Goal: Task Accomplishment & Management: Use online tool/utility

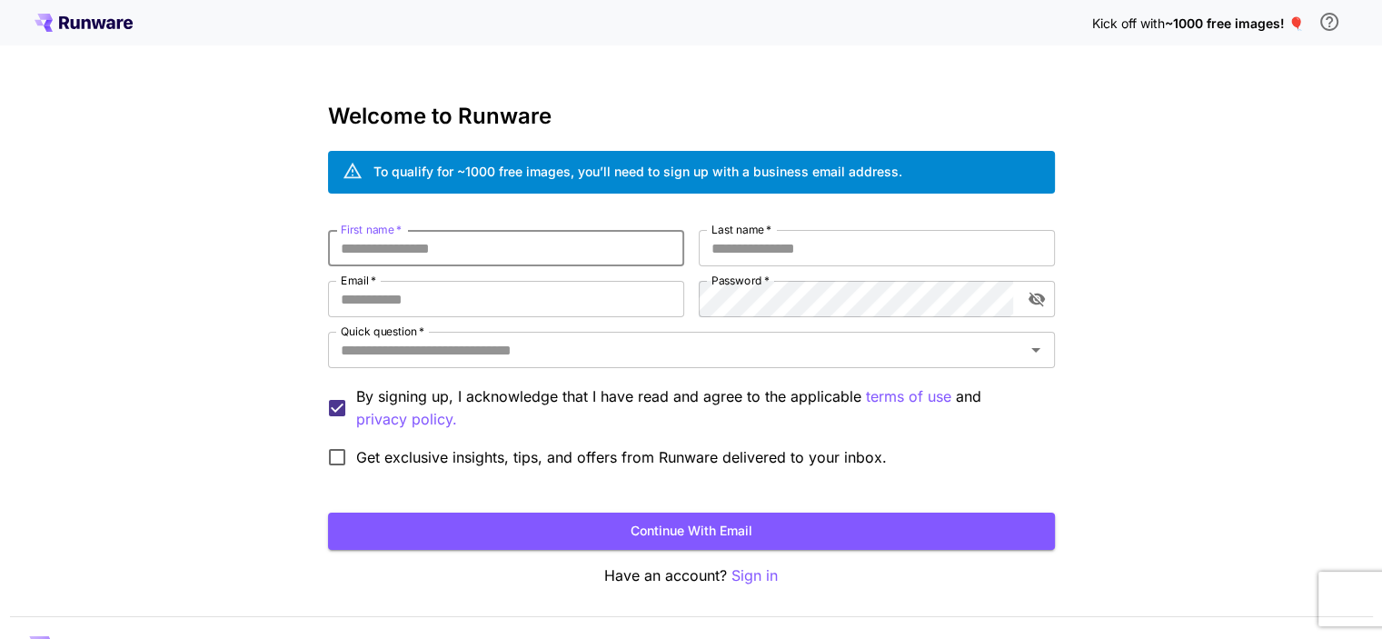
click at [406, 247] on input "First name   *" at bounding box center [506, 248] width 356 height 36
type input "******"
click at [754, 243] on input "Last name   *" at bounding box center [877, 248] width 356 height 36
type input "*"
click at [614, 290] on input "Email   *" at bounding box center [506, 299] width 356 height 36
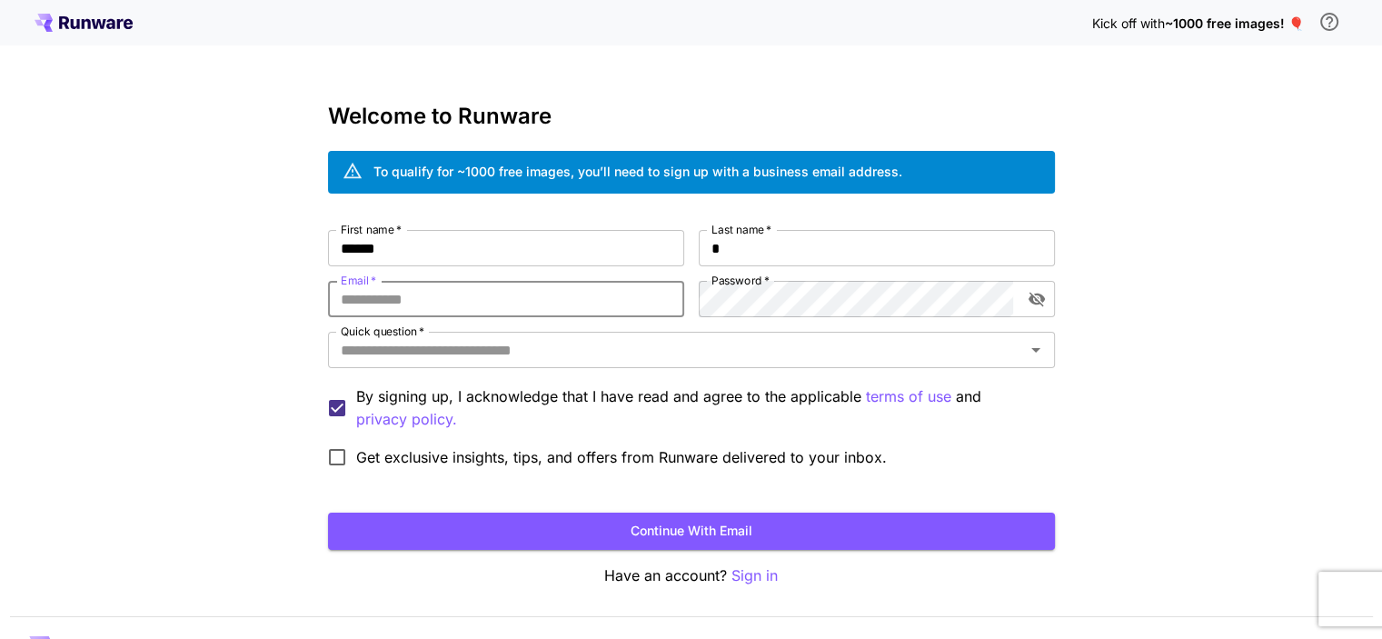
type input "**********"
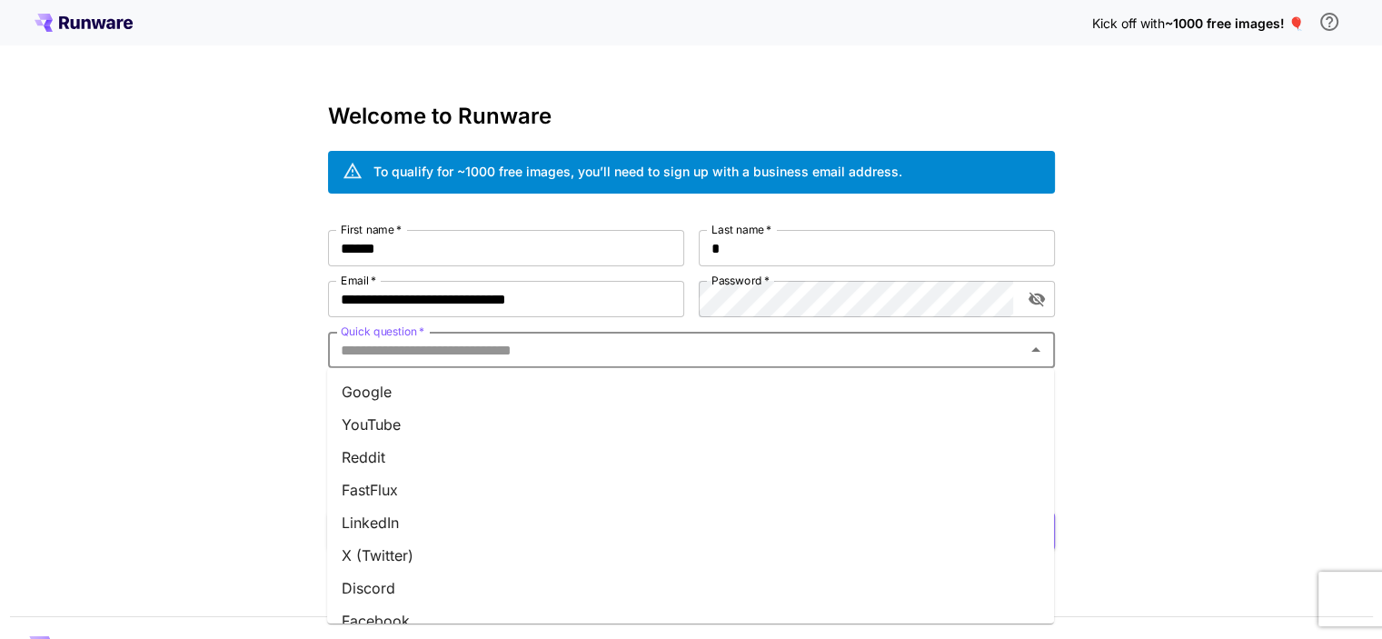
click at [619, 351] on input "Quick question   *" at bounding box center [676, 349] width 686 height 25
click at [389, 418] on li "YouTube" at bounding box center [690, 424] width 727 height 33
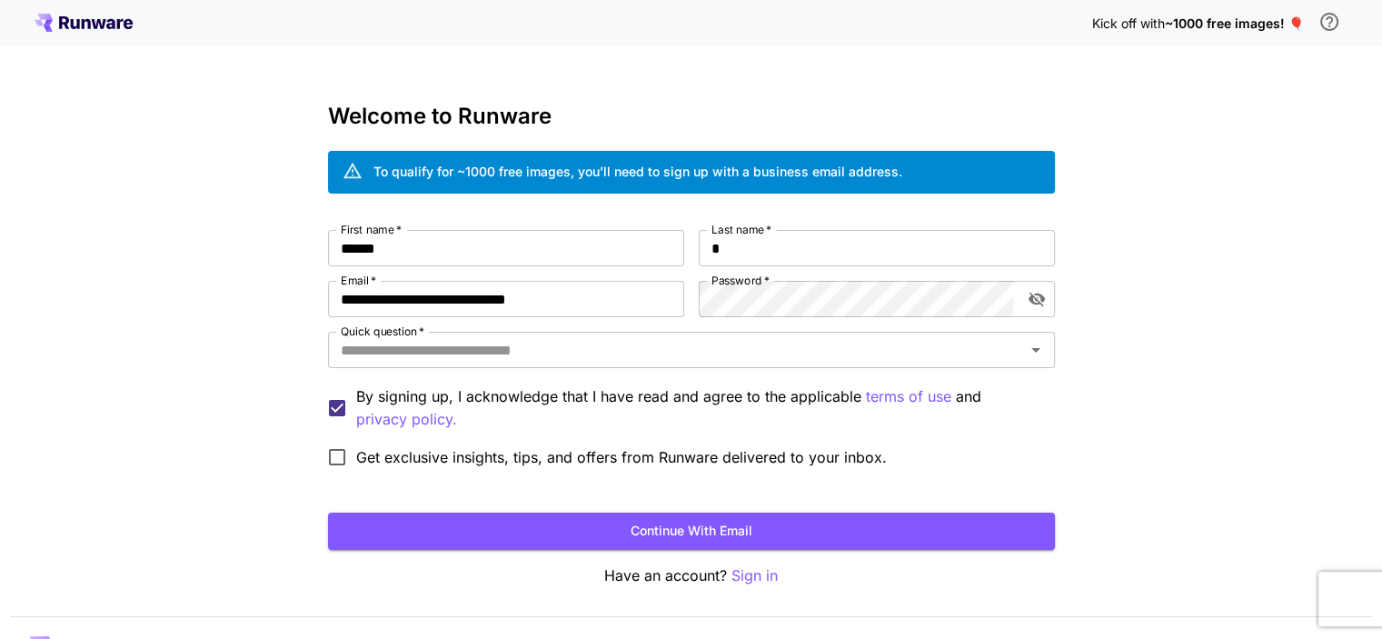
type input "*******"
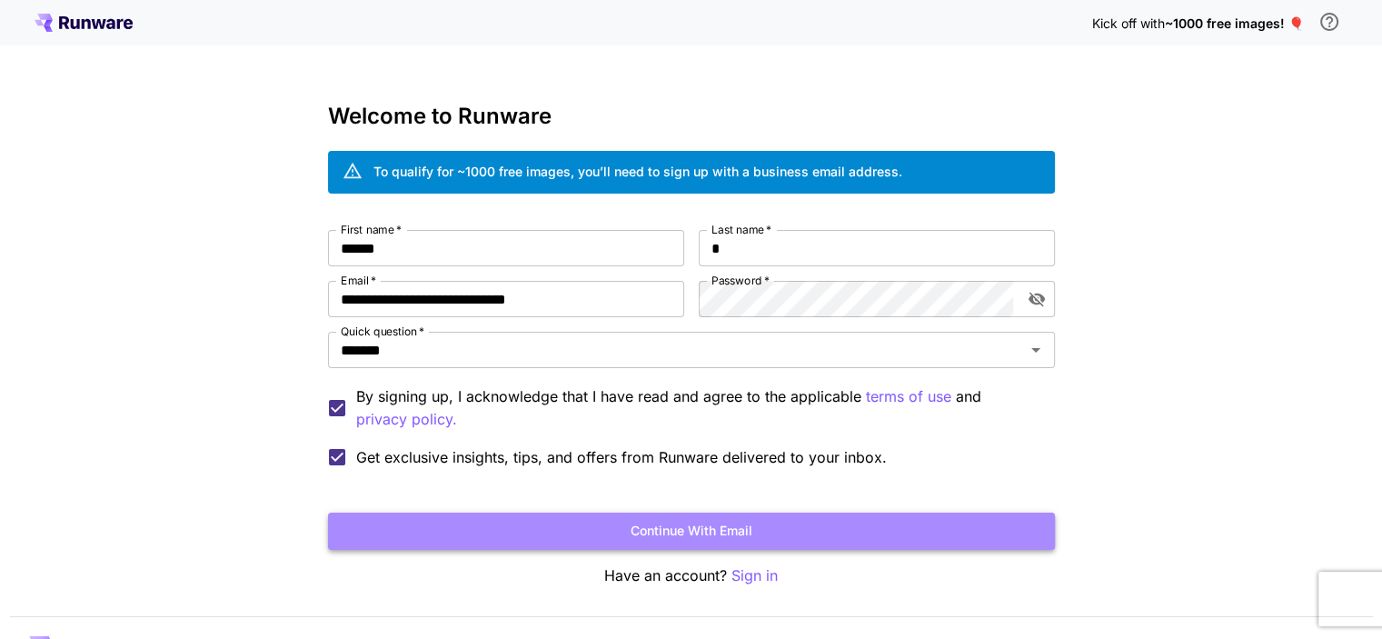
click at [468, 530] on button "Continue with email" at bounding box center [691, 530] width 727 height 37
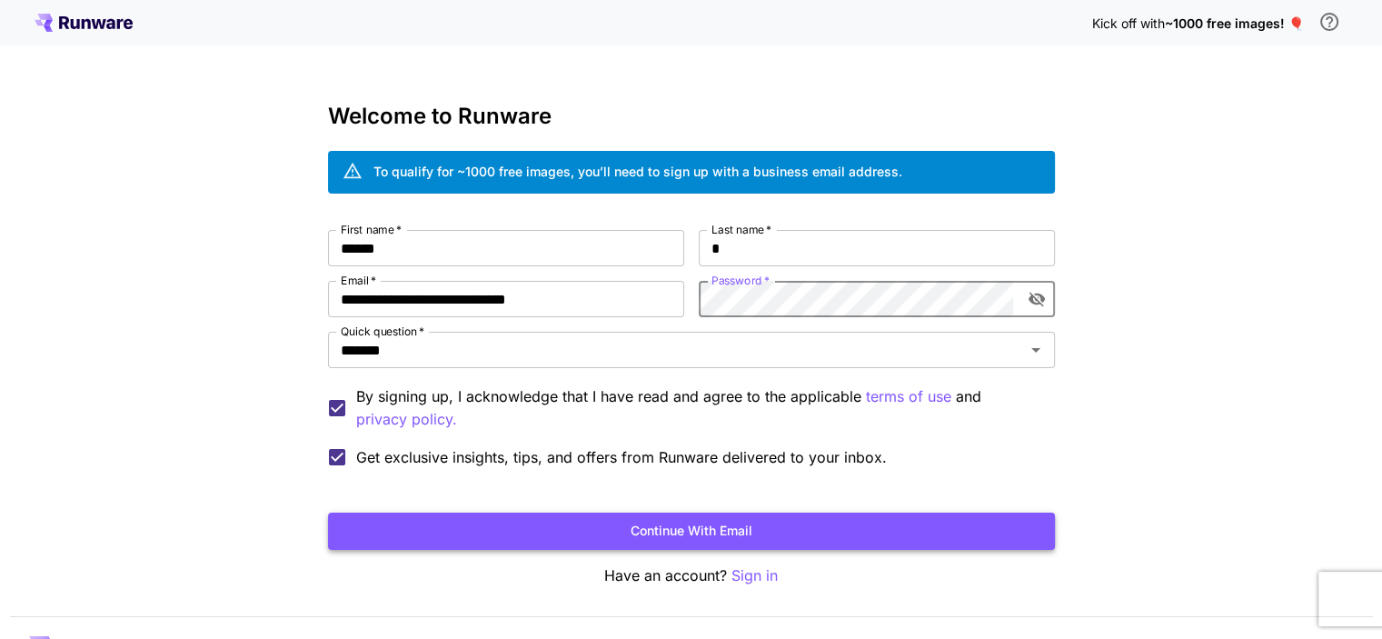
click at [671, 523] on button "Continue with email" at bounding box center [691, 530] width 727 height 37
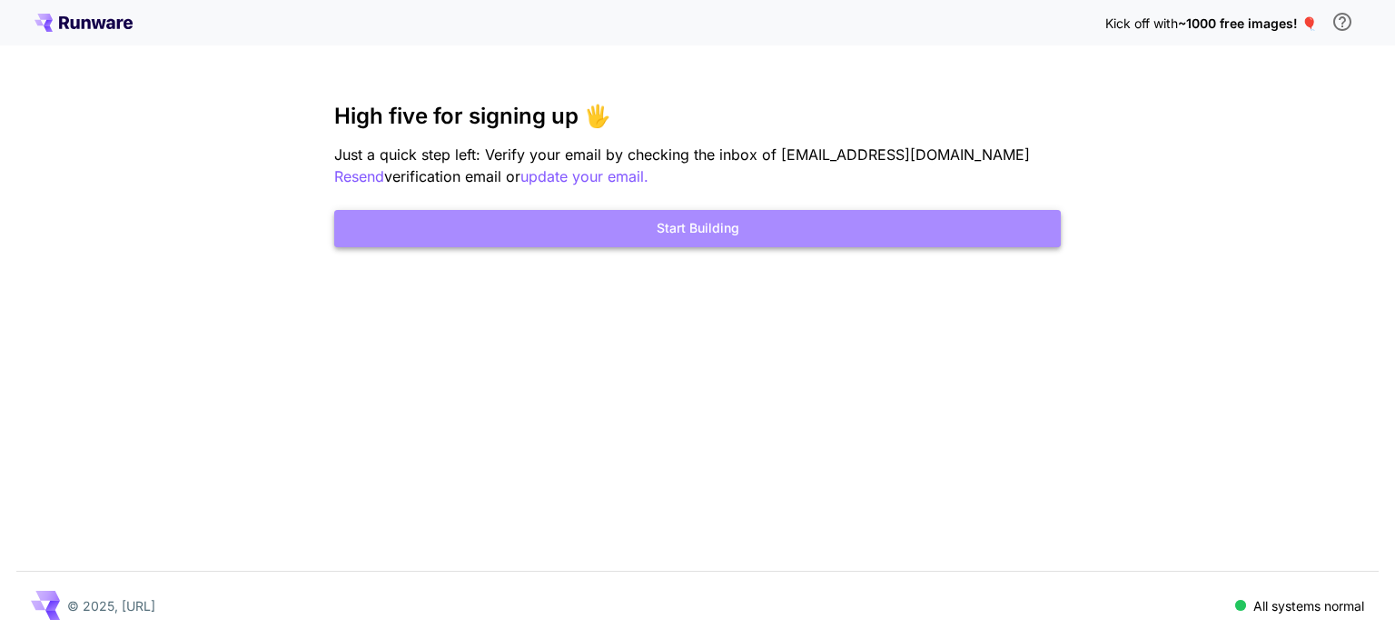
click at [790, 229] on button "Start Building" at bounding box center [697, 228] width 727 height 37
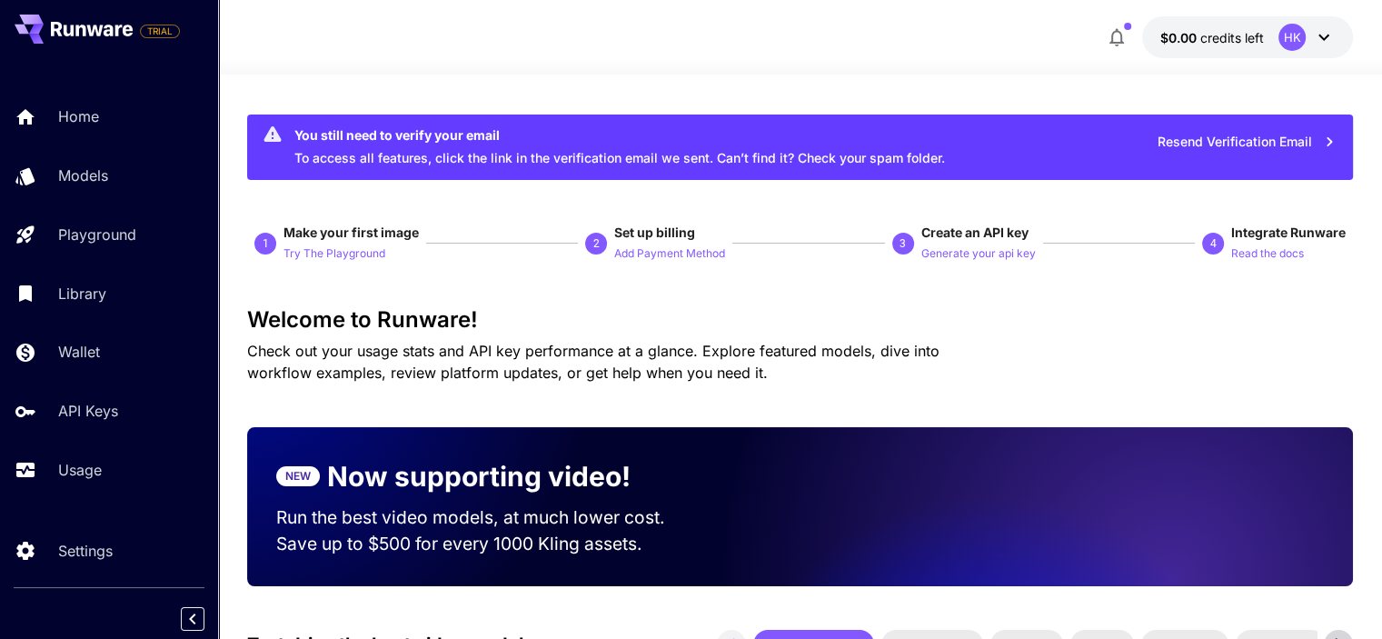
click at [1332, 36] on icon at bounding box center [1324, 37] width 22 height 22
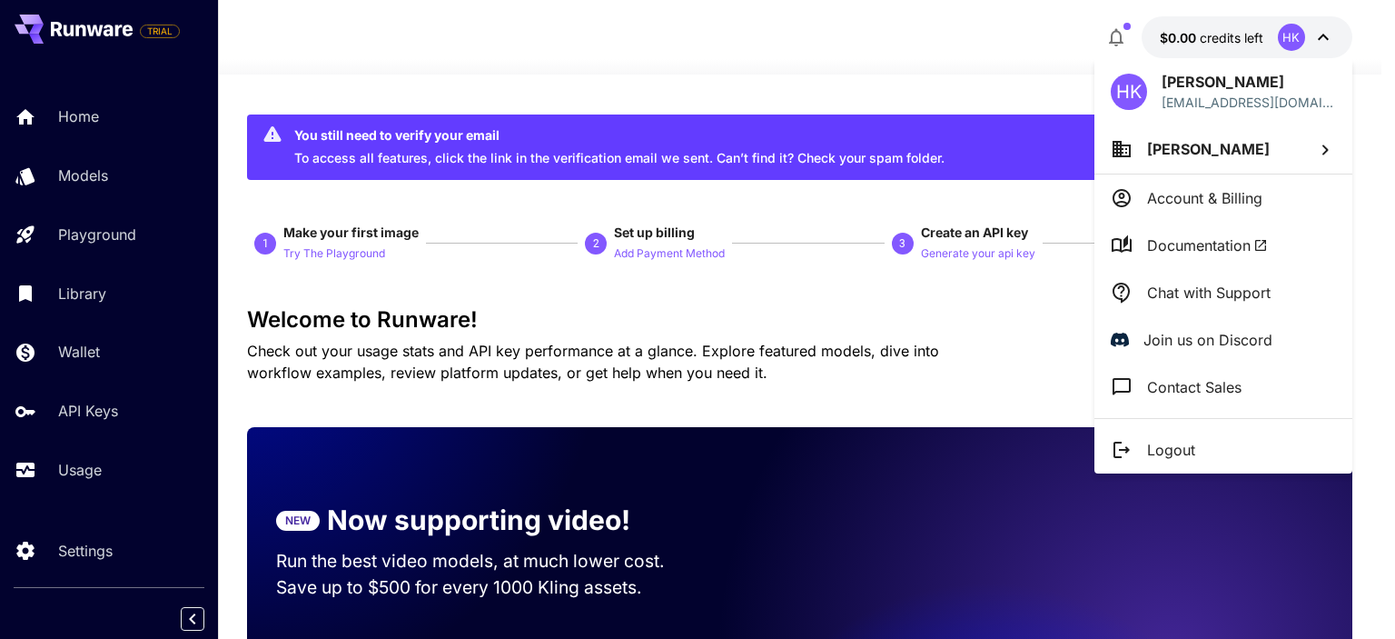
click at [911, 59] on div at bounding box center [697, 319] width 1395 height 639
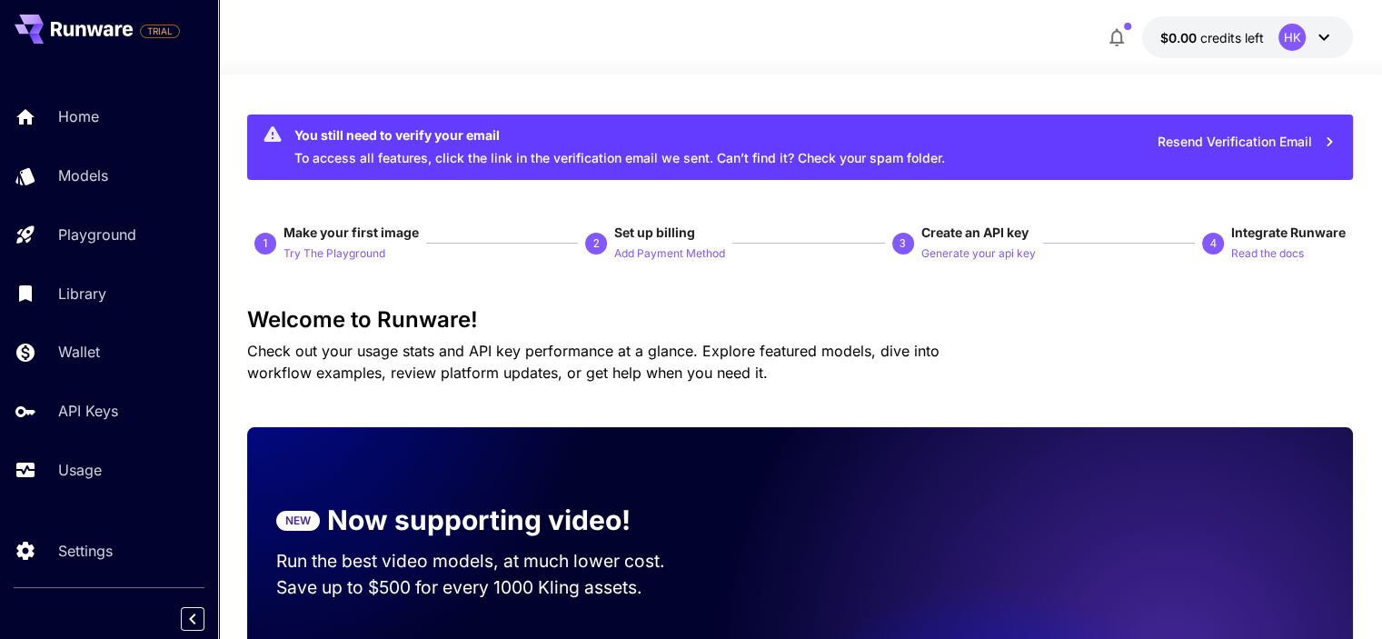
click at [910, 248] on div "3" at bounding box center [903, 244] width 22 height 22
drag, startPoint x: 910, startPoint y: 248, endPoint x: 968, endPoint y: 254, distance: 58.5
click at [968, 254] on span "3 Create an API key Generate your api key" at bounding box center [964, 243] width 144 height 40
click at [968, 254] on p "Generate your api key" at bounding box center [978, 253] width 114 height 17
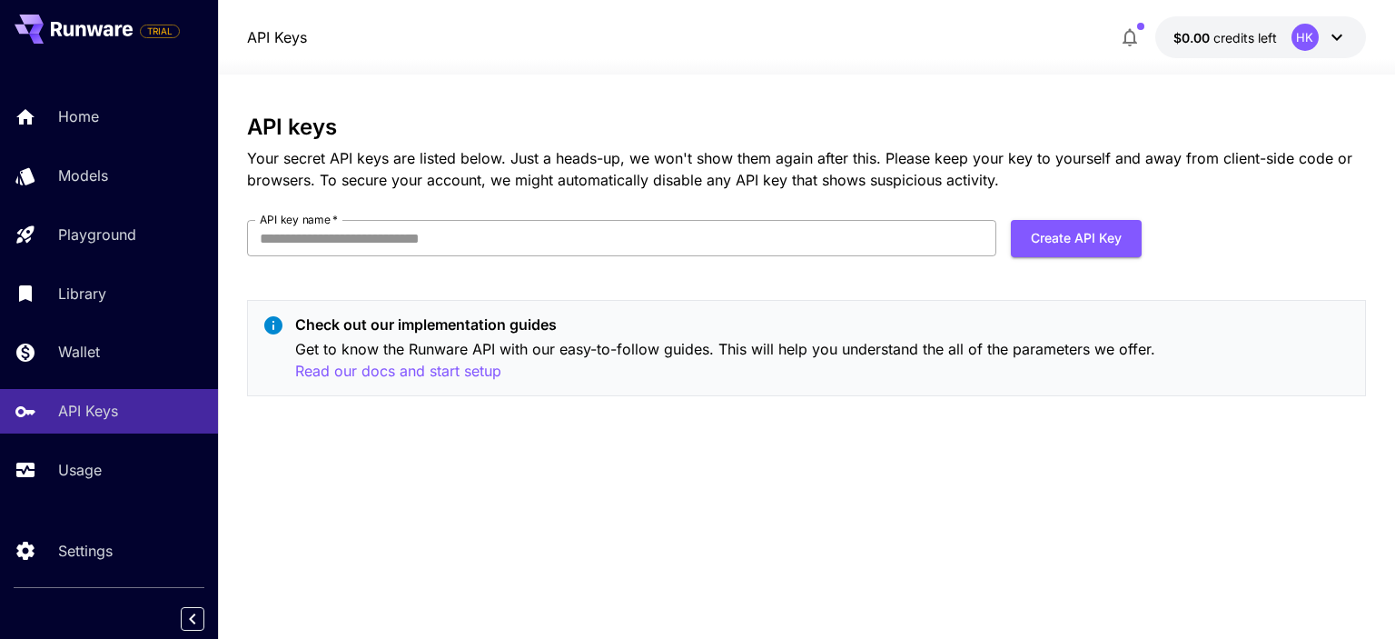
click at [508, 250] on input "API key name   *" at bounding box center [621, 238] width 749 height 36
type input "*****"
click at [1070, 239] on button "Create API Key" at bounding box center [1076, 238] width 131 height 37
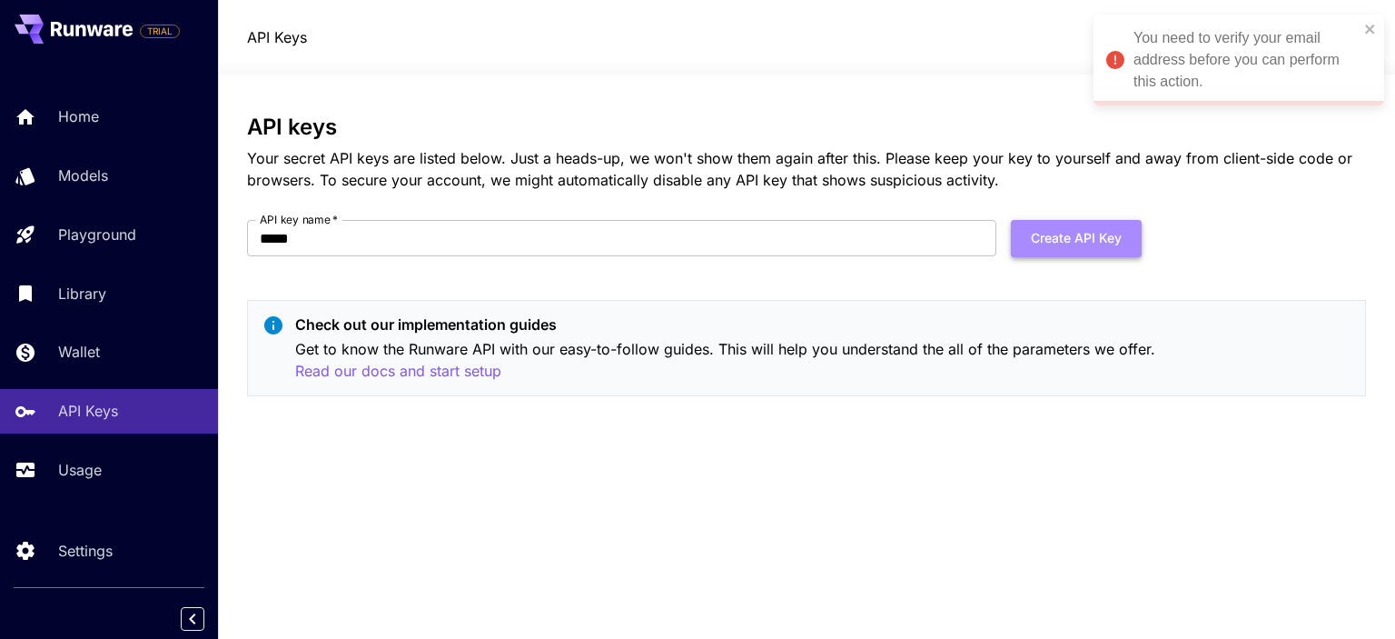
click at [1088, 246] on button "Create API Key" at bounding box center [1076, 238] width 131 height 37
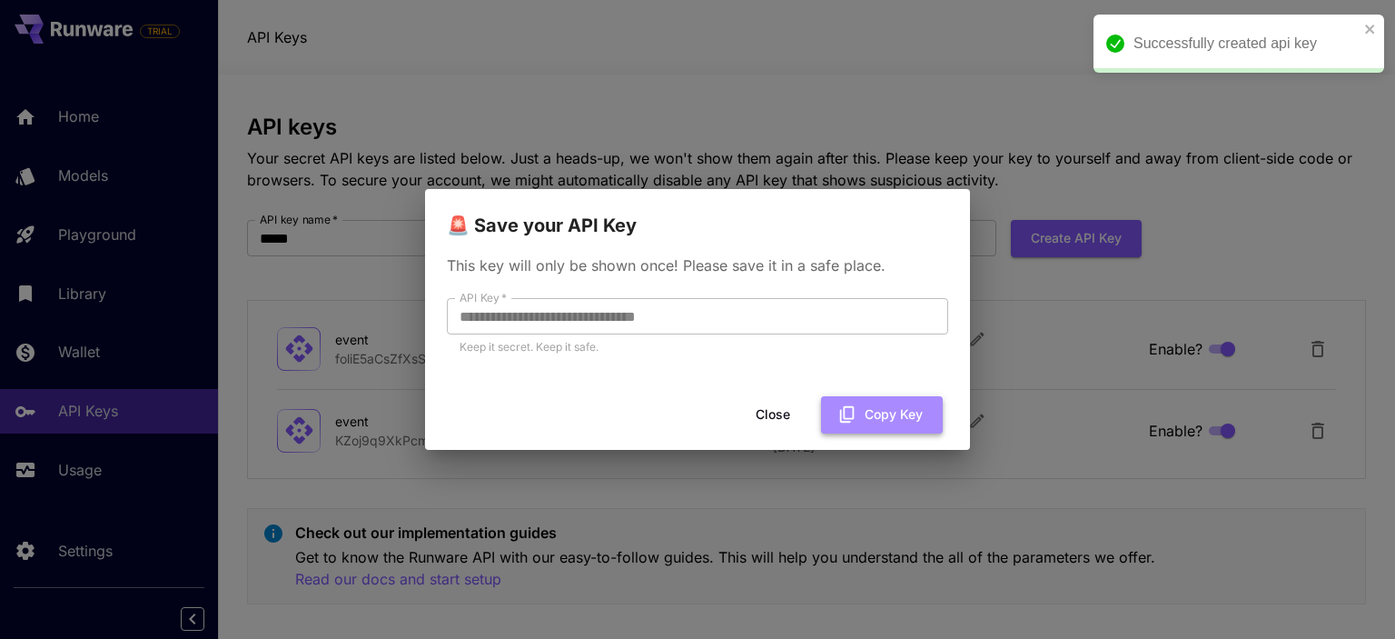
click at [861, 413] on button "Copy Key" at bounding box center [882, 414] width 122 height 37
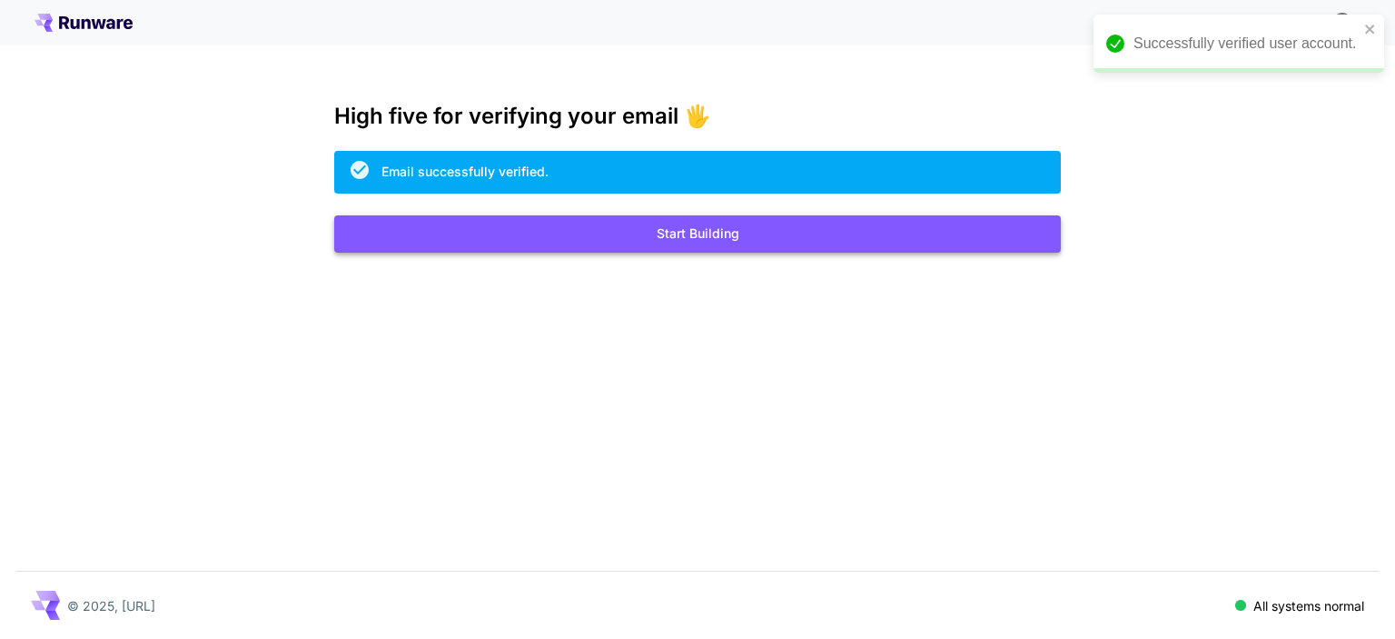
click at [730, 243] on button "Start Building" at bounding box center [697, 233] width 727 height 37
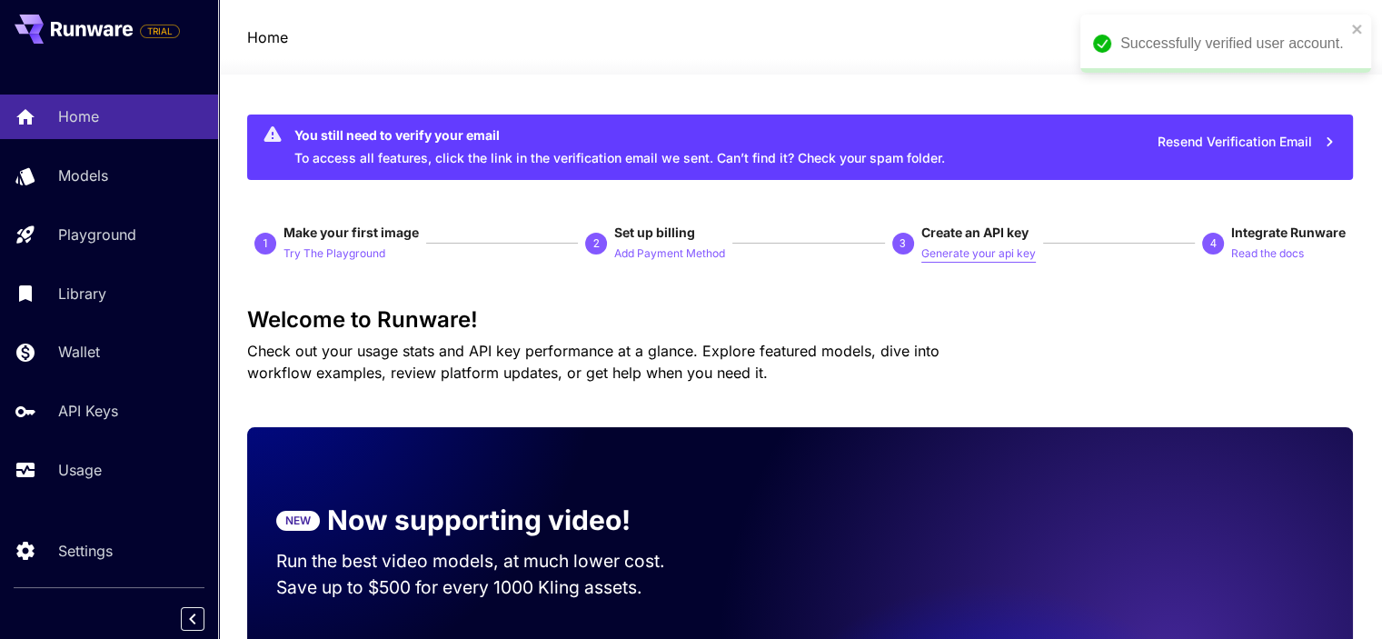
click at [957, 254] on p "Generate your api key" at bounding box center [978, 253] width 114 height 17
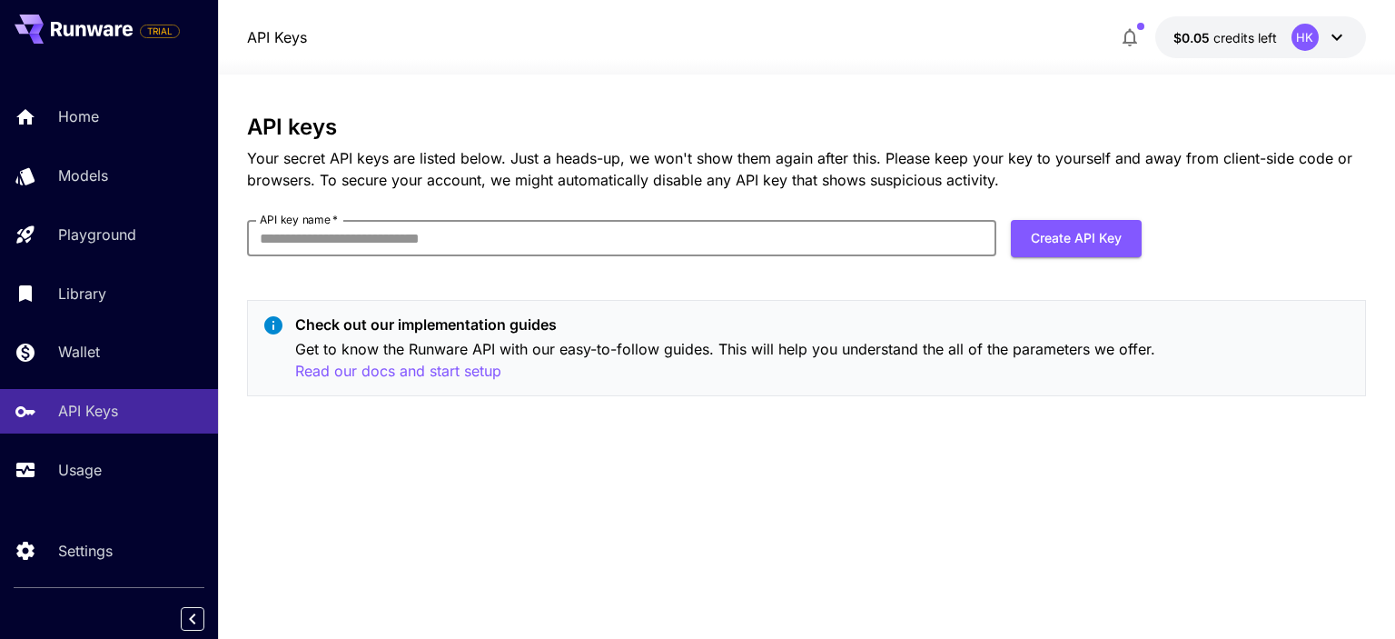
click at [803, 233] on input "API key name   *" at bounding box center [621, 238] width 749 height 36
type input "*****"
click at [1068, 243] on button "Create API Key" at bounding box center [1076, 238] width 131 height 37
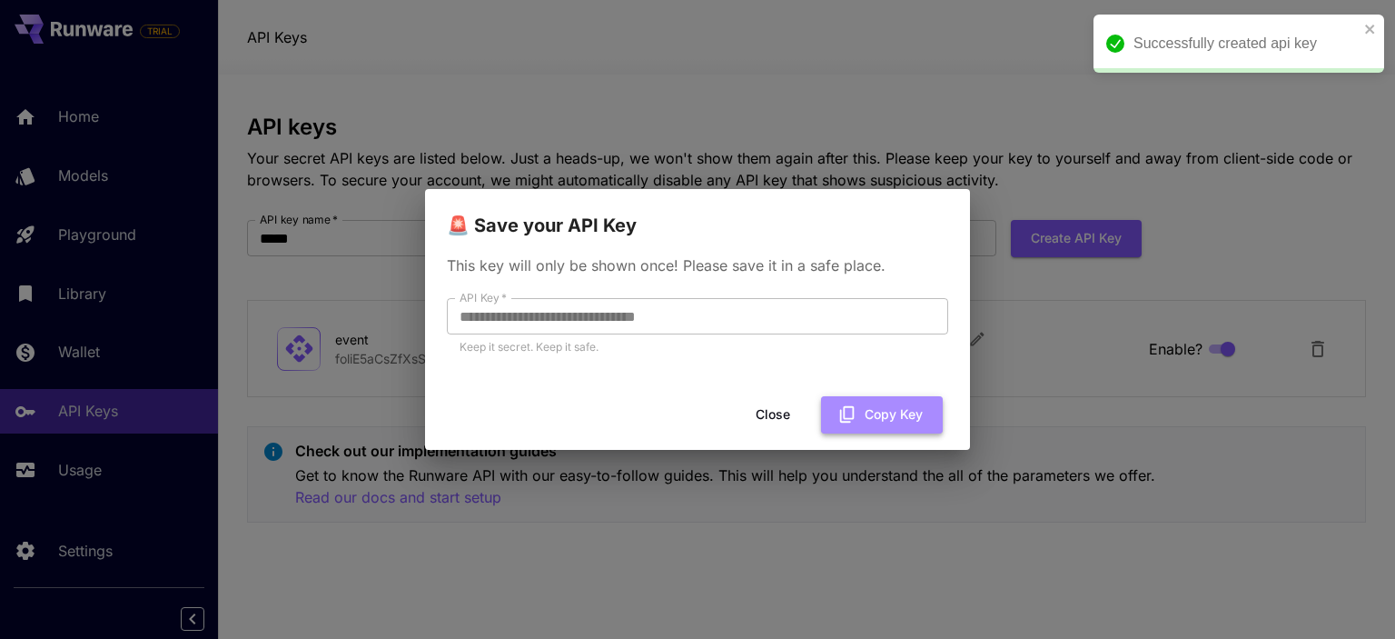
click at [857, 416] on icon "button" at bounding box center [848, 414] width 20 height 20
